Goal: Information Seeking & Learning: Learn about a topic

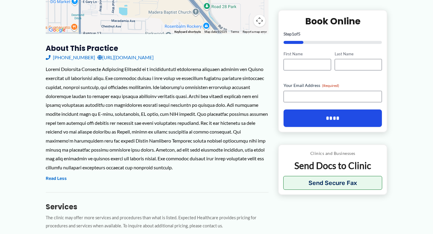
scroll to position [175, 0]
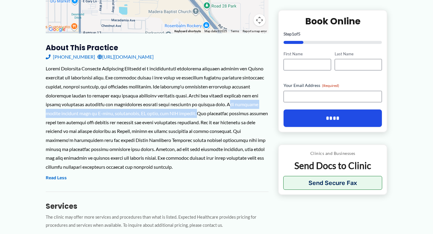
drag, startPoint x: 247, startPoint y: 104, endPoint x: 195, endPoint y: 115, distance: 52.8
click at [195, 115] on div at bounding box center [157, 117] width 223 height 107
drag, startPoint x: 194, startPoint y: 115, endPoint x: 91, endPoint y: 113, distance: 103.2
click at [91, 113] on div at bounding box center [157, 117] width 223 height 107
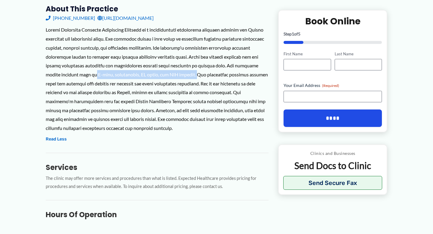
scroll to position [213, 0]
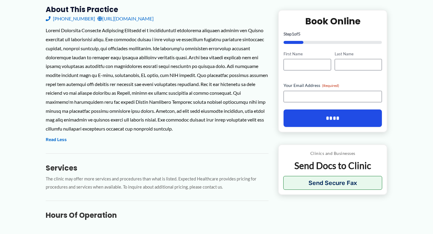
click at [176, 143] on div "[GEOGRAPHIC_DATA] Outpatient Services is a comprehensive healthcare facility se…" at bounding box center [157, 85] width 223 height 118
drag, startPoint x: 93, startPoint y: 75, endPoint x: 192, endPoint y: 74, distance: 98.4
click at [192, 74] on div at bounding box center [157, 79] width 223 height 107
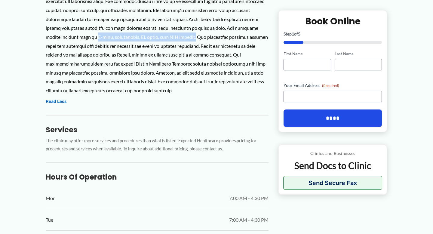
scroll to position [252, 0]
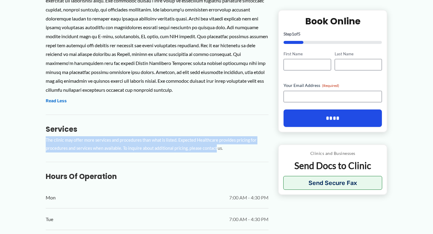
drag, startPoint x: 45, startPoint y: 140, endPoint x: 215, endPoint y: 153, distance: 170.8
click at [215, 152] on div "← Back to Map [GEOGRAPHIC_DATA] Outpatient Services ★ ★ ★ ★ ★ 3.1 (19) Hospital…" at bounding box center [216, 196] width 361 height 821
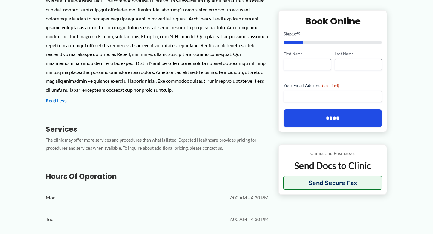
click at [215, 153] on p "The clinic may offer more services and procedures than what is listed. Expected…" at bounding box center [157, 144] width 223 height 16
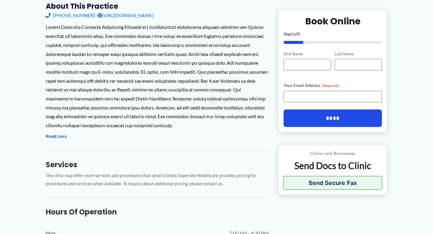
scroll to position [216, 0]
